Goal: Transaction & Acquisition: Download file/media

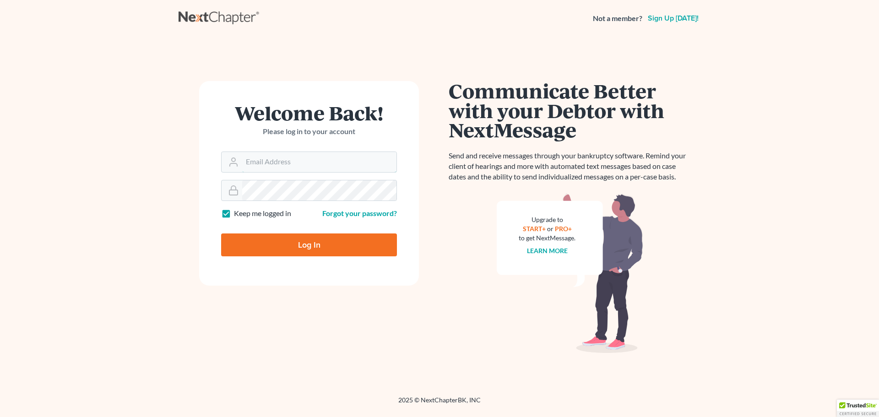
type input "[PERSON_NAME][EMAIL_ADDRESS][DOMAIN_NAME]"
click at [333, 244] on input "Log In" at bounding box center [309, 244] width 176 height 23
type input "Thinking..."
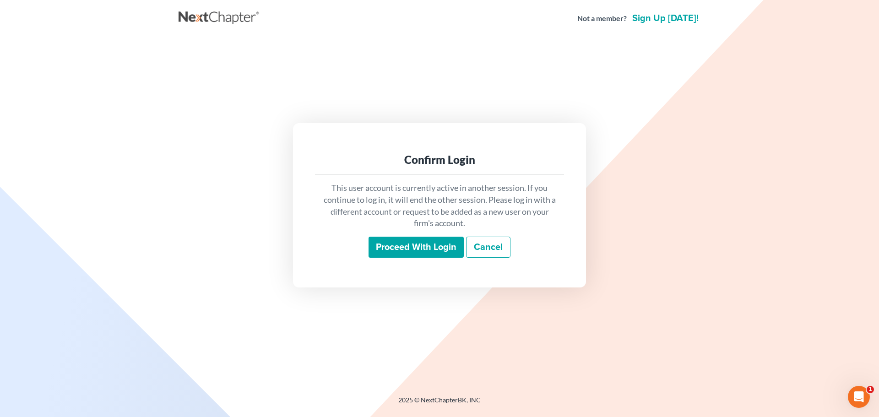
click at [445, 252] on input "Proceed with login" at bounding box center [415, 247] width 95 height 21
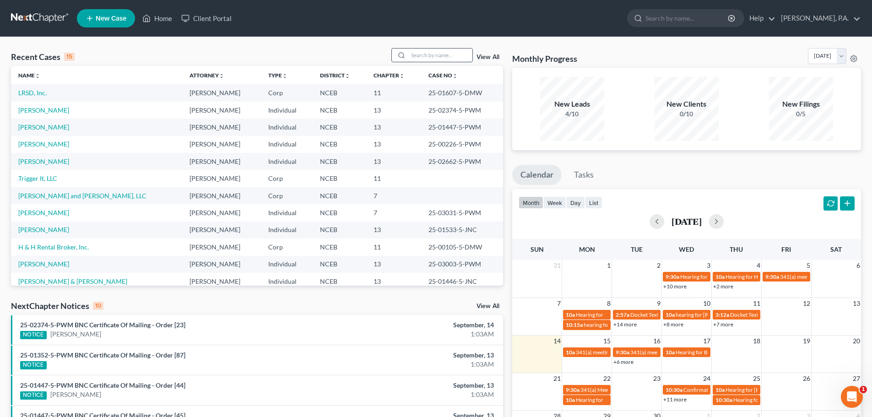
click at [418, 52] on input "search" at bounding box center [440, 55] width 64 height 13
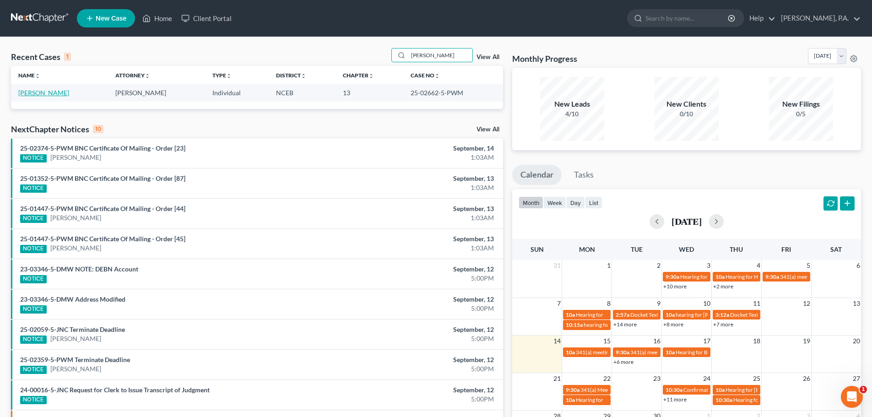
type input "torris"
click at [43, 93] on link "Jones, Torris" at bounding box center [43, 93] width 51 height 8
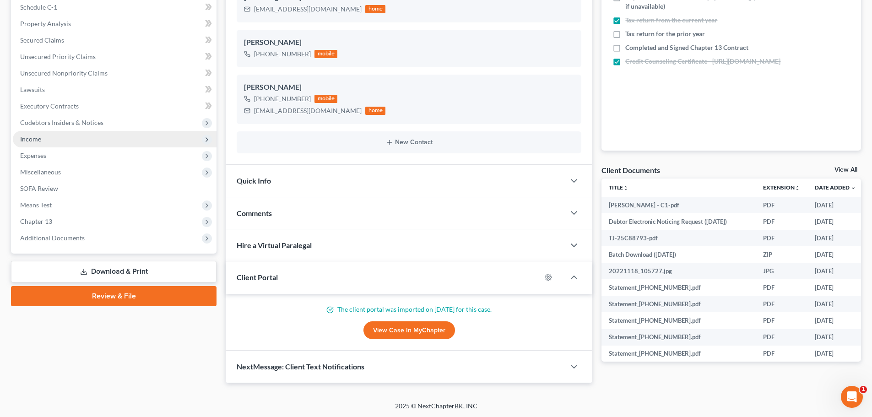
scroll to position [179, 0]
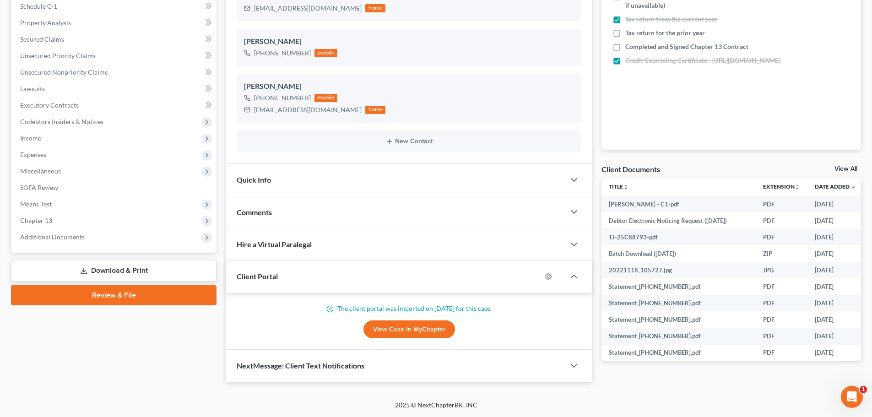
click at [138, 265] on link "Download & Print" at bounding box center [113, 271] width 205 height 22
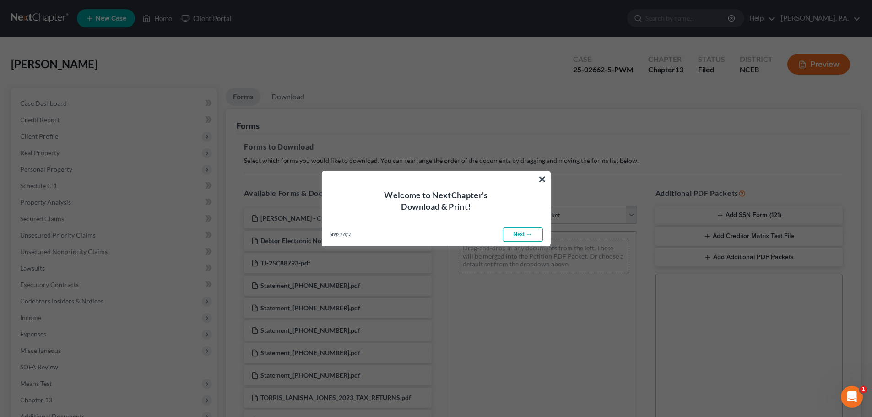
click at [526, 236] on link "Next →" at bounding box center [522, 234] width 40 height 15
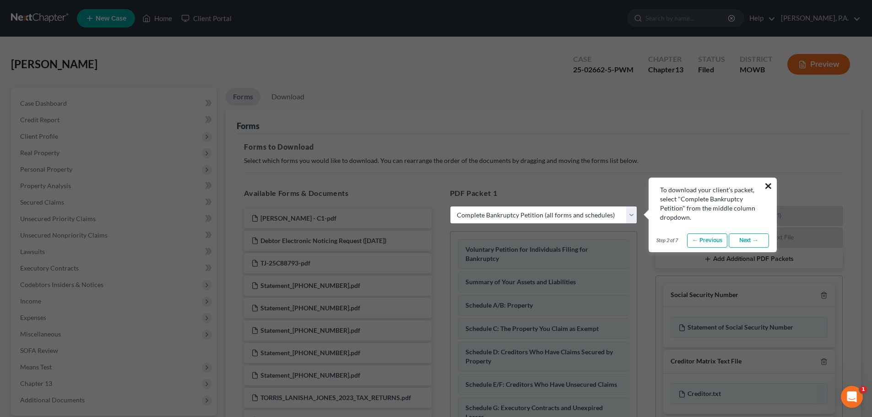
click at [766, 180] on button "×" at bounding box center [768, 185] width 9 height 15
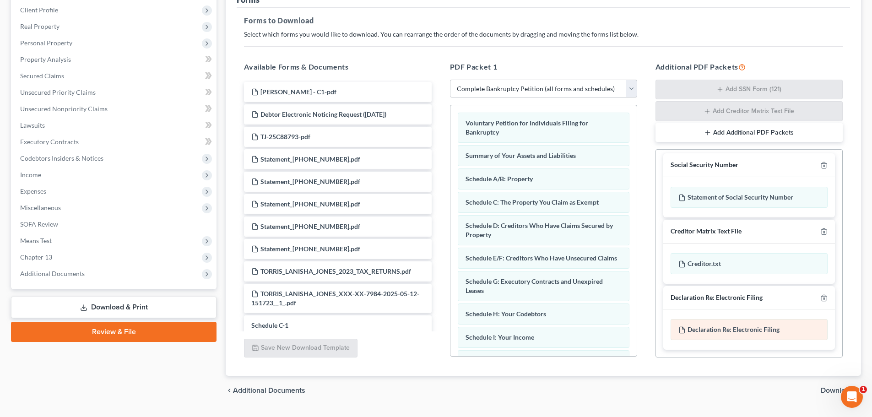
scroll to position [149, 0]
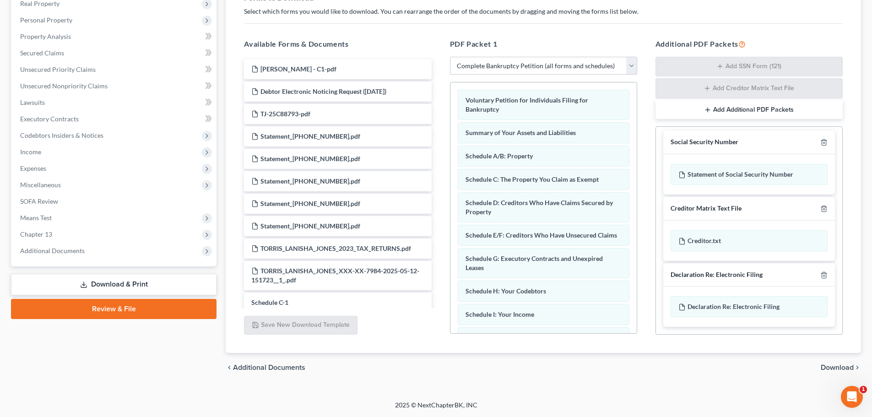
click at [506, 68] on select "Choose Default Petition PDF Packet Complete Bankruptcy Petition (all forms and …" at bounding box center [543, 66] width 187 height 18
select select "2"
click at [450, 57] on select "Choose Default Petition PDF Packet Complete Bankruptcy Petition (all forms and …" at bounding box center [543, 66] width 187 height 18
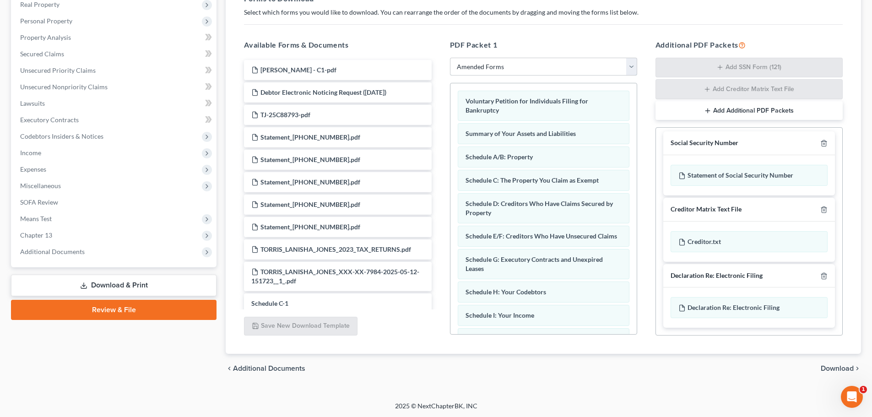
scroll to position [0, 0]
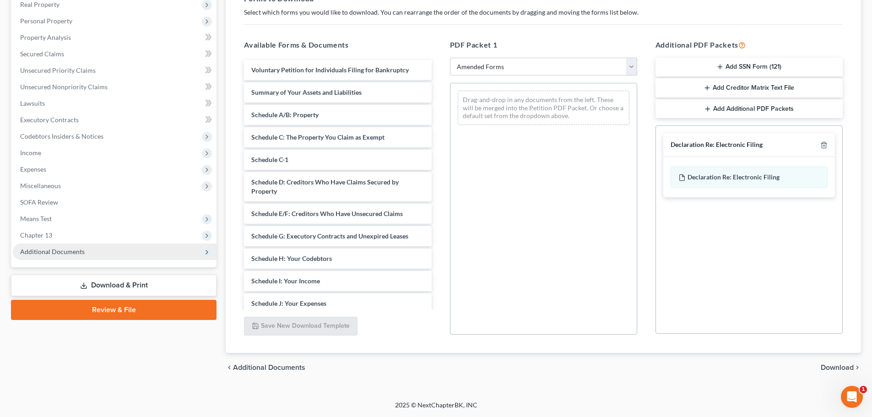
click at [70, 255] on span "Additional Documents" at bounding box center [115, 251] width 204 height 16
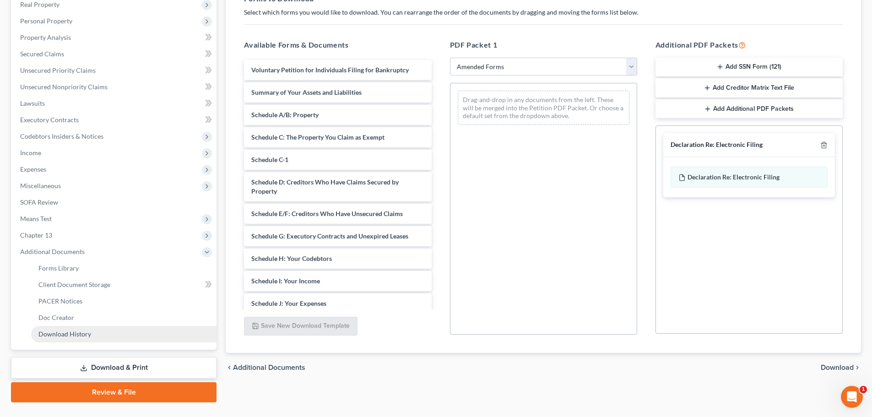
click at [76, 327] on link "Download History" at bounding box center [123, 334] width 185 height 16
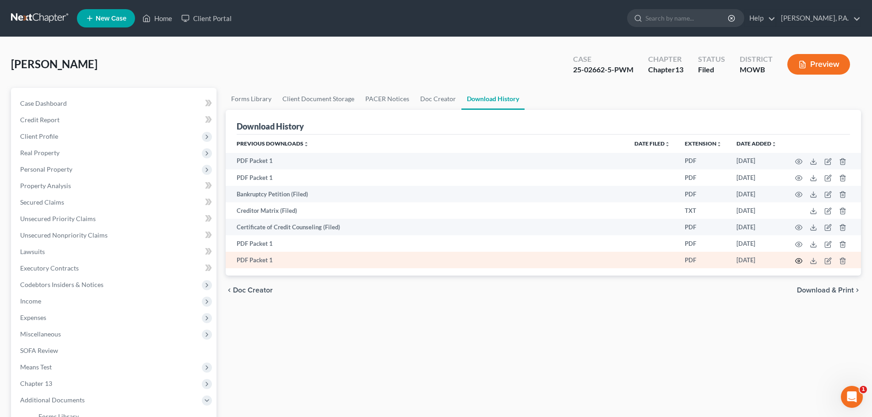
click at [798, 259] on icon "button" at bounding box center [798, 260] width 7 height 7
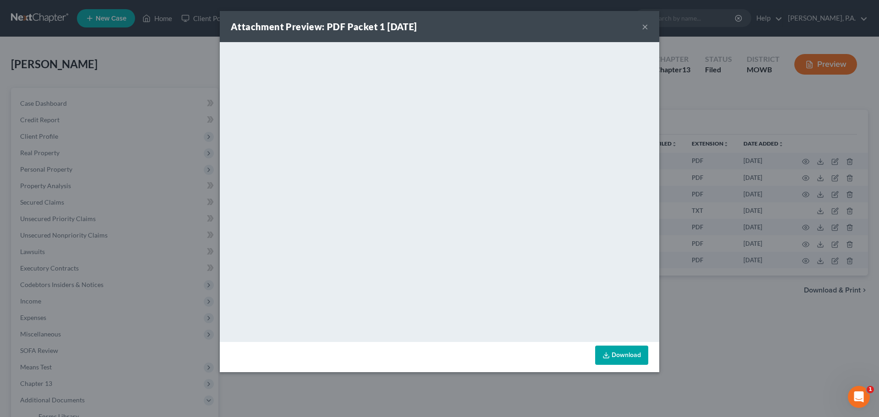
click at [645, 25] on button "×" at bounding box center [645, 26] width 6 height 11
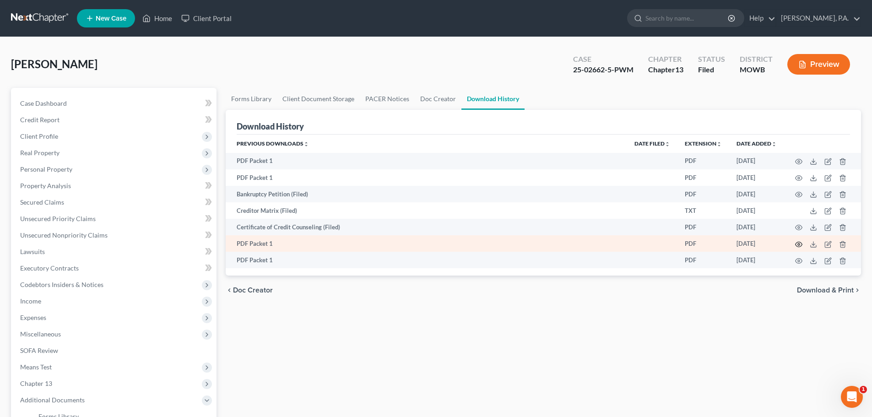
click at [795, 245] on icon "button" at bounding box center [798, 244] width 7 height 5
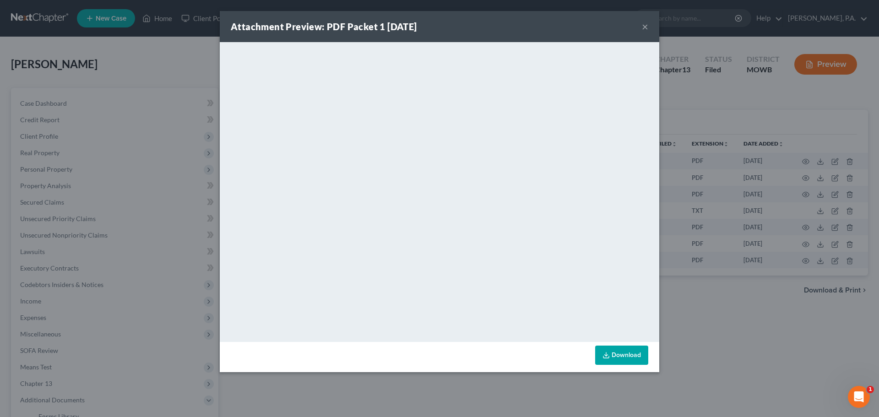
click at [645, 27] on button "×" at bounding box center [645, 26] width 6 height 11
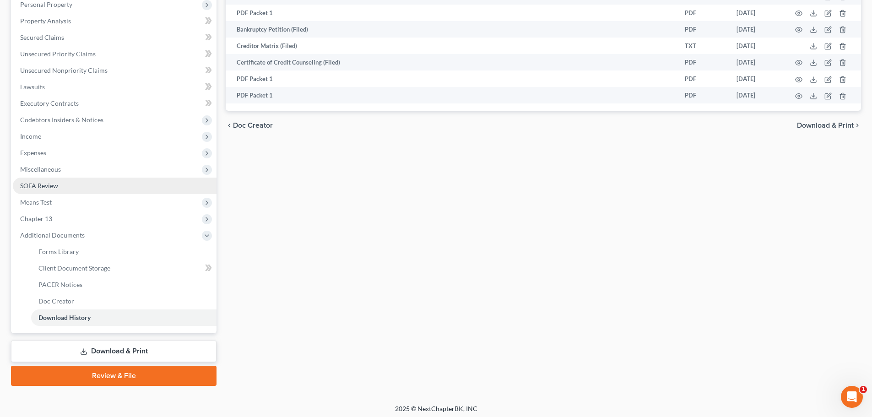
scroll to position [168, 0]
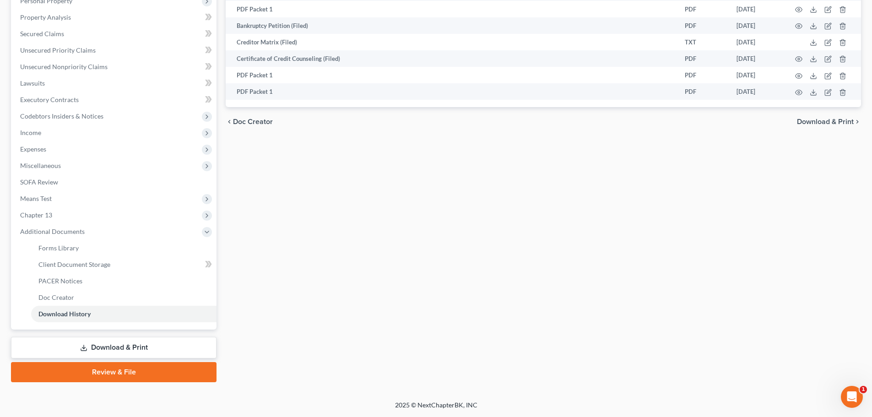
click at [156, 345] on link "Download & Print" at bounding box center [113, 348] width 205 height 22
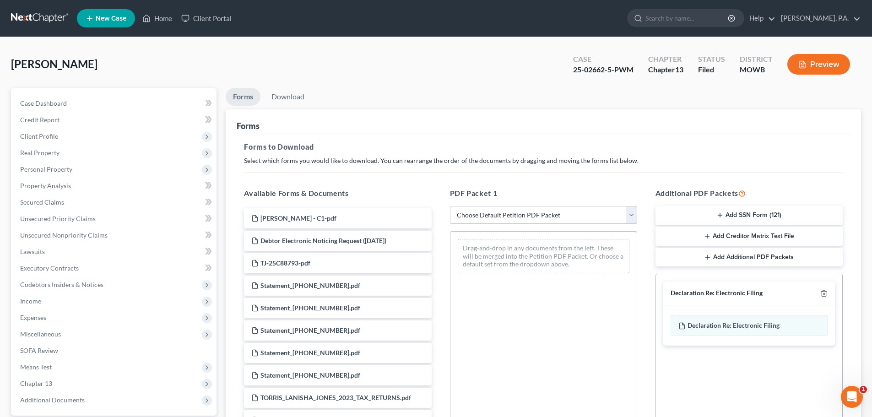
click at [531, 210] on select "Choose Default Petition PDF Packet Complete Bankruptcy Petition (all forms and …" at bounding box center [543, 215] width 187 height 18
select select "2"
click at [450, 206] on select "Choose Default Petition PDF Packet Complete Bankruptcy Petition (all forms and …" at bounding box center [543, 215] width 187 height 18
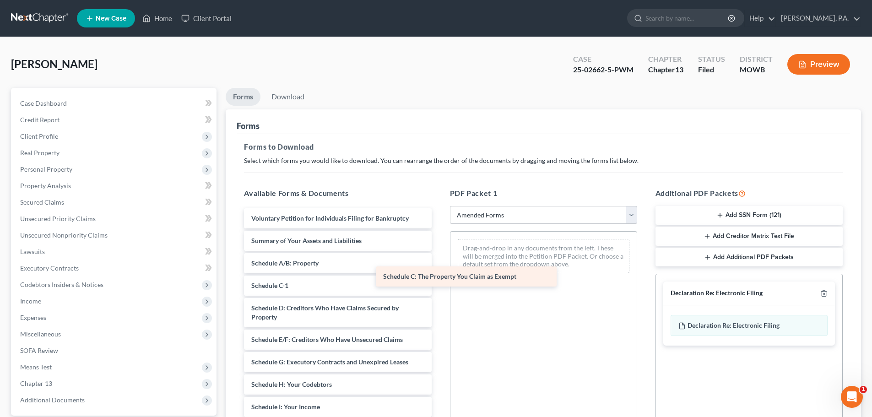
drag, startPoint x: 381, startPoint y: 285, endPoint x: 512, endPoint y: 276, distance: 132.1
click at [438, 276] on div "Schedule C: The Property You Claim as Exempt Voluntary Petition for Individuals…" at bounding box center [338, 411] width 202 height 406
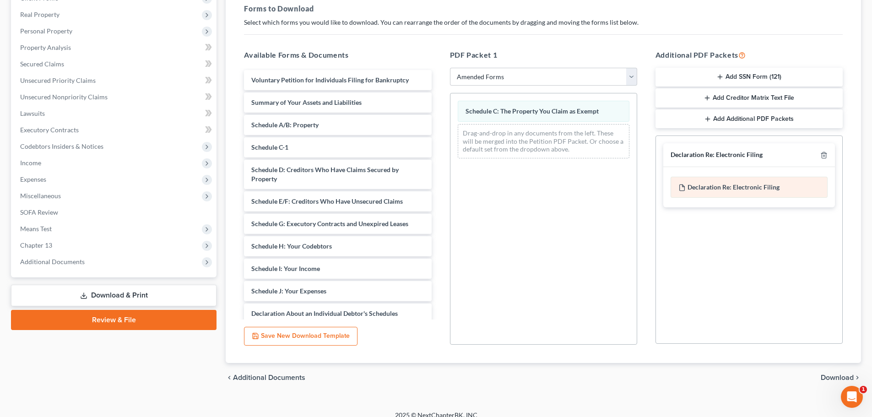
scroll to position [148, 0]
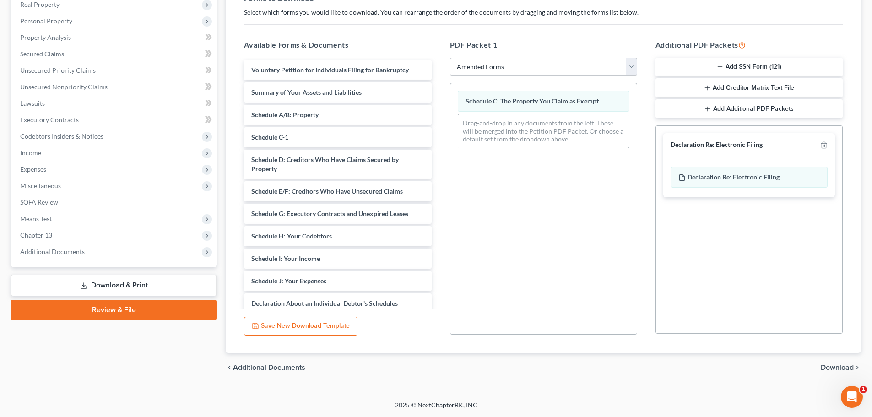
click at [841, 366] on span "Download" at bounding box center [836, 367] width 33 height 7
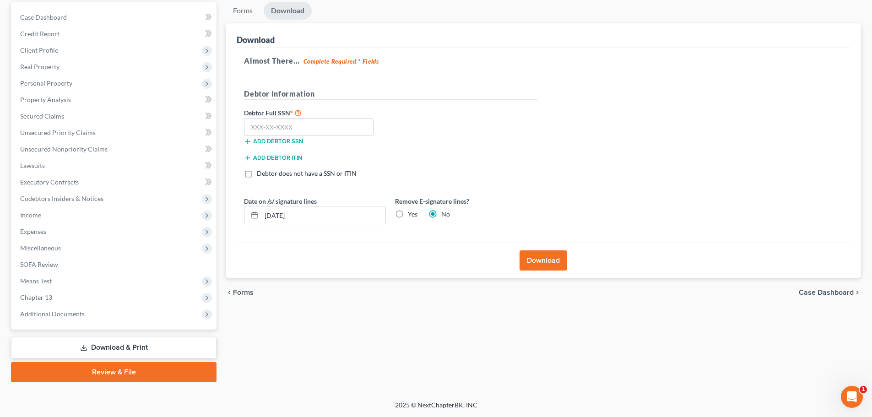
scroll to position [86, 0]
click at [237, 289] on span "Forms" at bounding box center [243, 292] width 21 height 7
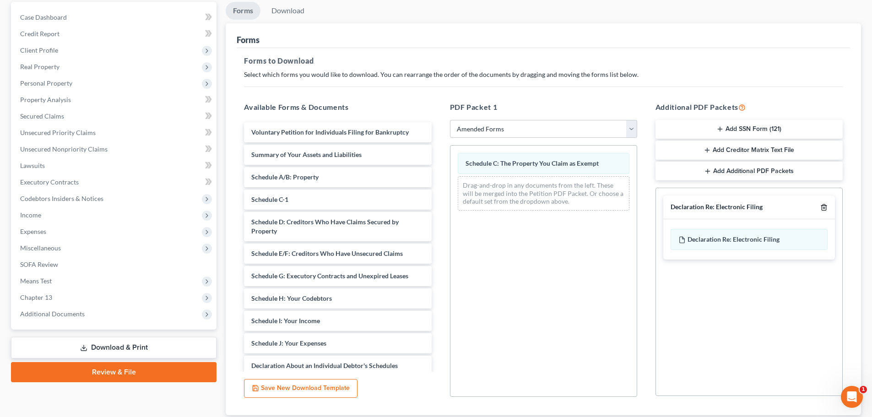
click at [827, 206] on icon "button" at bounding box center [823, 207] width 7 height 7
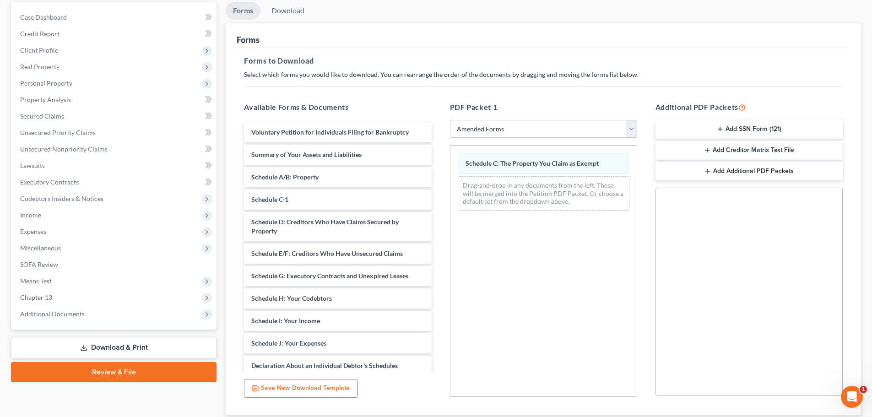
scroll to position [148, 0]
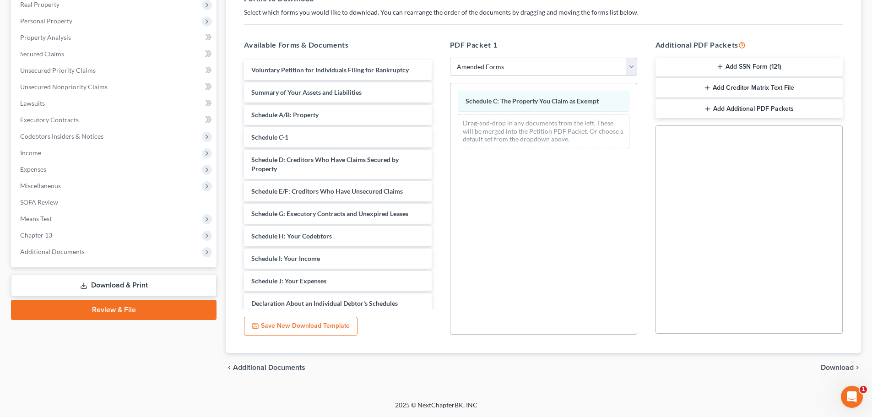
click at [836, 366] on span "Download" at bounding box center [836, 367] width 33 height 7
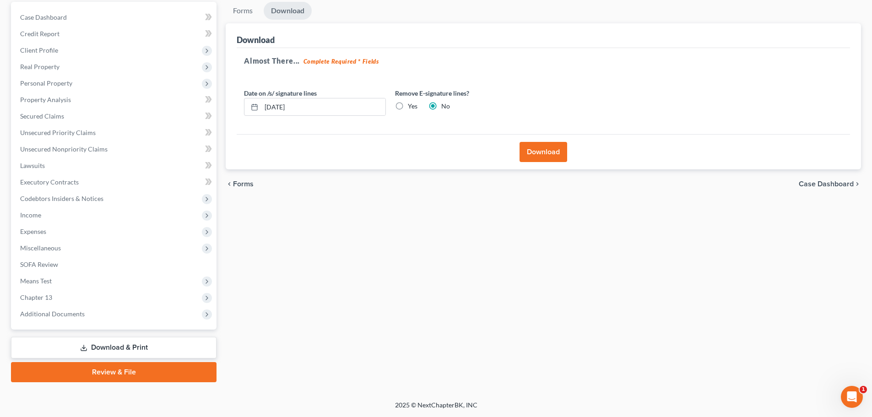
click at [558, 153] on button "Download" at bounding box center [543, 152] width 48 height 20
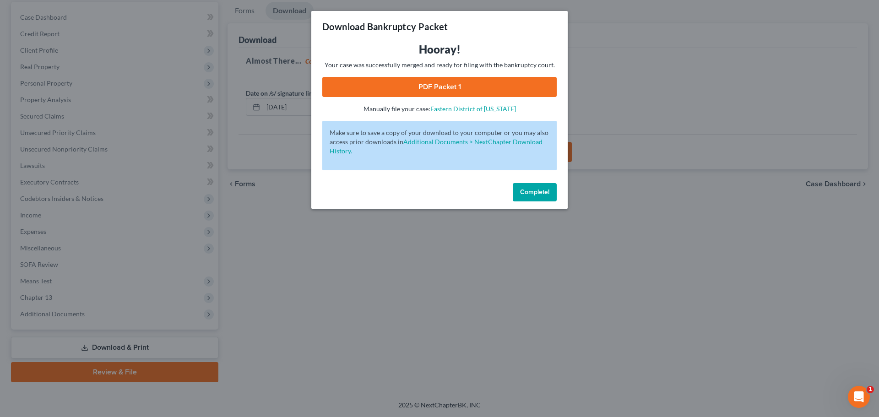
click at [428, 91] on link "PDF Packet 1" at bounding box center [439, 87] width 234 height 20
